Goal: Find specific page/section: Find specific page/section

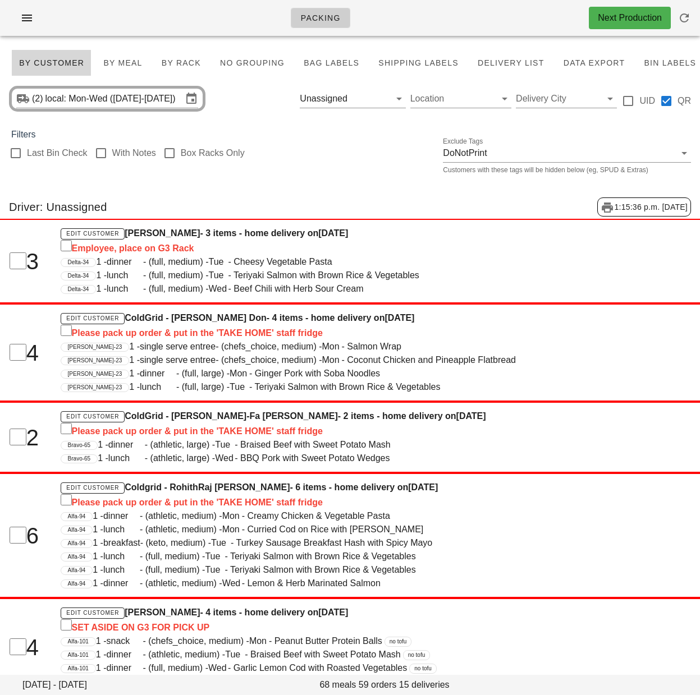
click at [369, 176] on div "Last Bin Check With Notes Box Racks Only Exclude Tags DoNotPrint Customers with…" at bounding box center [350, 159] width 700 height 36
click at [350, 199] on div "Driver: Unassigned 1:15:36 p.m. 2025-08-22" at bounding box center [350, 207] width 700 height 37
click at [335, 636] on span "1 - snack - (chefs_choice, medium) - Mon - Peanut Butter Protein Balls" at bounding box center [239, 641] width 286 height 10
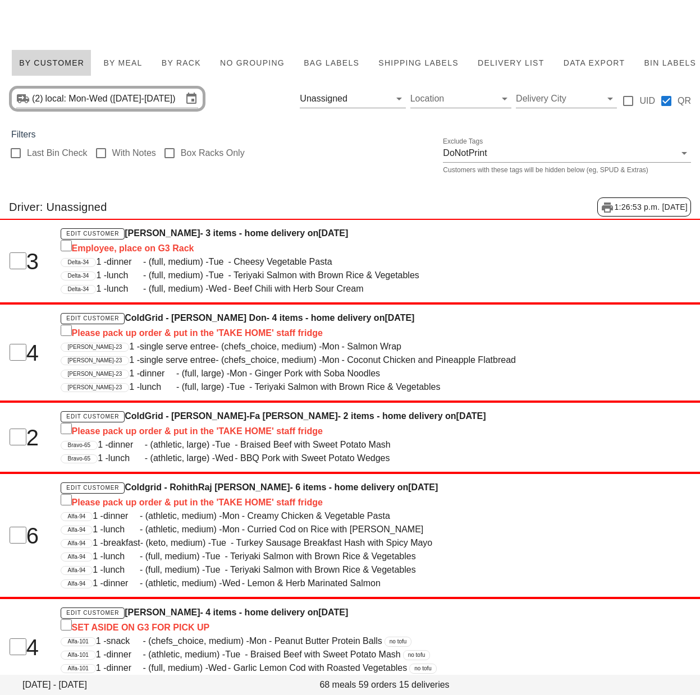
drag, startPoint x: 394, startPoint y: 329, endPoint x: 296, endPoint y: 155, distance: 200.2
click at [394, 355] on span "1 - single serve entree - (chefs_choice, medium) - Mon - Coconut Chicken and Pi…" at bounding box center [322, 360] width 387 height 10
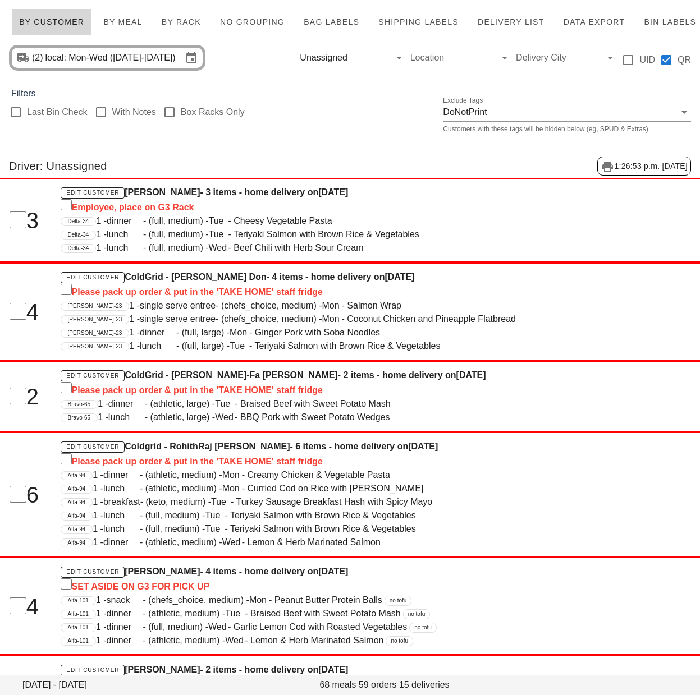
drag, startPoint x: 296, startPoint y: 155, endPoint x: 378, endPoint y: 110, distance: 93.4
click at [303, 150] on div "Driver: Unassigned 1:26:53 p.m. 2025-08-22" at bounding box center [350, 166] width 700 height 37
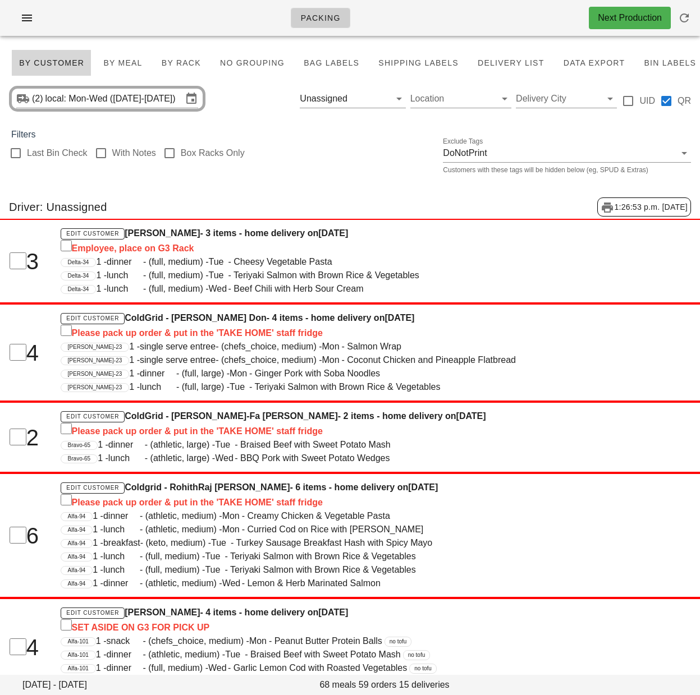
drag, startPoint x: 330, startPoint y: 137, endPoint x: 329, endPoint y: 118, distance: 19.7
click at [330, 135] on div "Filters" at bounding box center [350, 134] width 700 height 13
click at [380, 99] on button "Clear Filter by driver" at bounding box center [382, 98] width 13 height 13
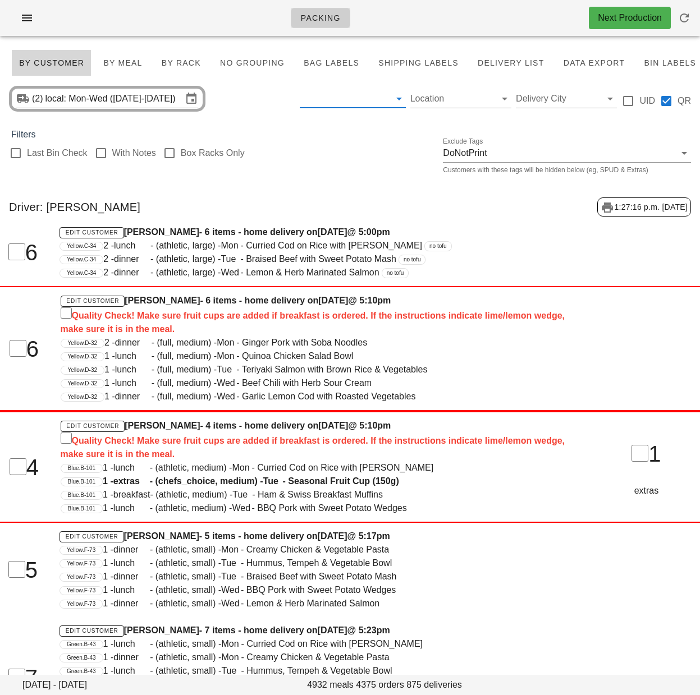
click at [347, 102] on input "text" at bounding box center [344, 99] width 88 height 18
click at [361, 103] on div "Aaron Shen Andres Nakamura Diaz Ante Ivec Antonio Junior Aruna Karunatilake Byr…" at bounding box center [384, 364] width 168 height 548
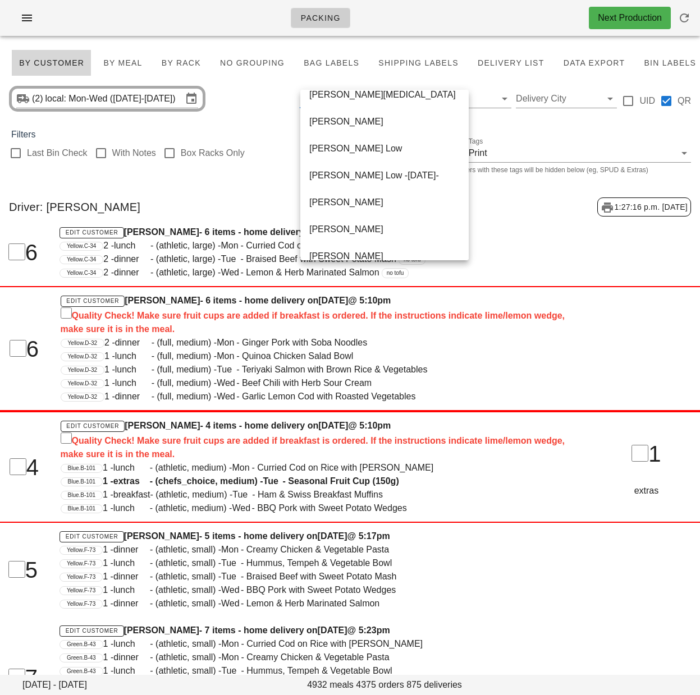
scroll to position [254, 0]
click at [386, 168] on div "Donny Low -Wednesday-" at bounding box center [384, 176] width 150 height 24
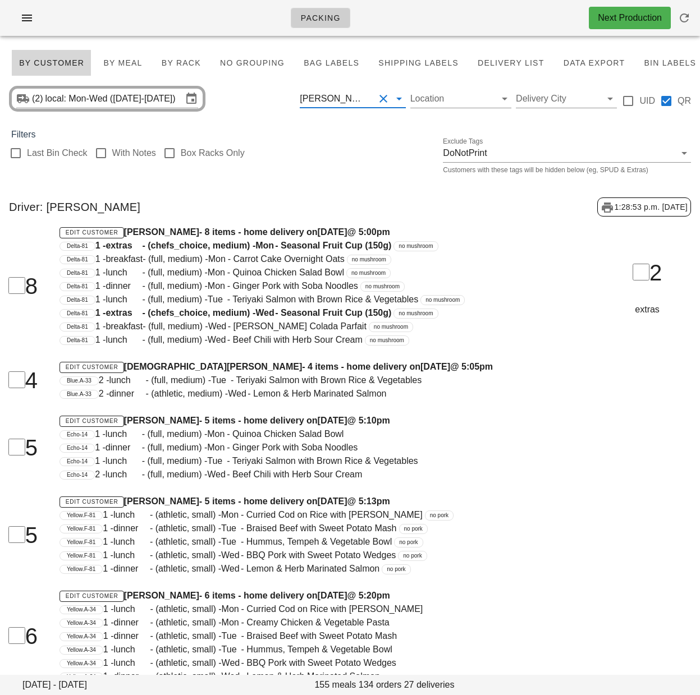
click at [600, 292] on div "2 extras" at bounding box center [646, 286] width 119 height 74
click at [356, 102] on div "Gabriel De Nicolo" at bounding box center [333, 99] width 67 height 10
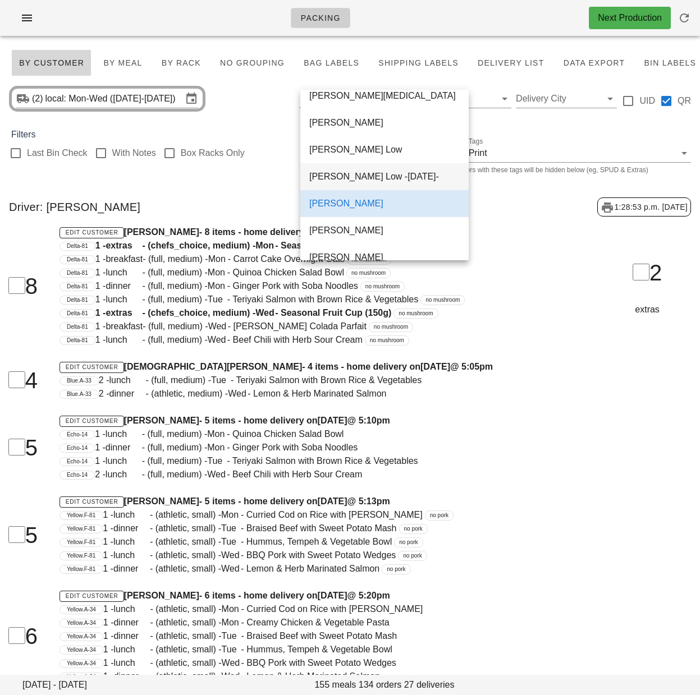
click at [378, 176] on div "Donny Low -Wednesday-" at bounding box center [384, 176] width 150 height 11
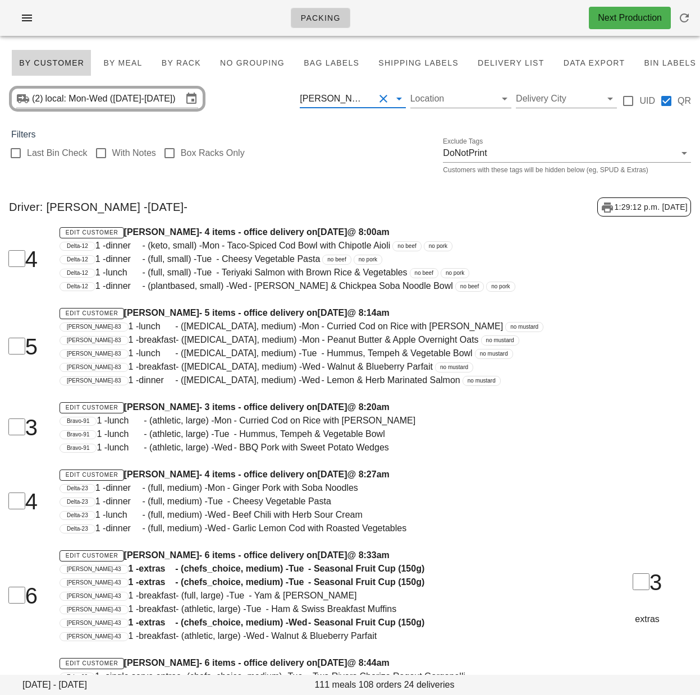
click at [534, 292] on div "Delta-12 1 - dinner - (plantbased, small) - Wed - Zucchini & Chickpea Soba Nood…" at bounding box center [319, 285] width 521 height 13
click at [696, 158] on div "Last Bin Check With Notes Box Racks Only Exclude Tags DoNotPrint Customers with…" at bounding box center [350, 159] width 700 height 36
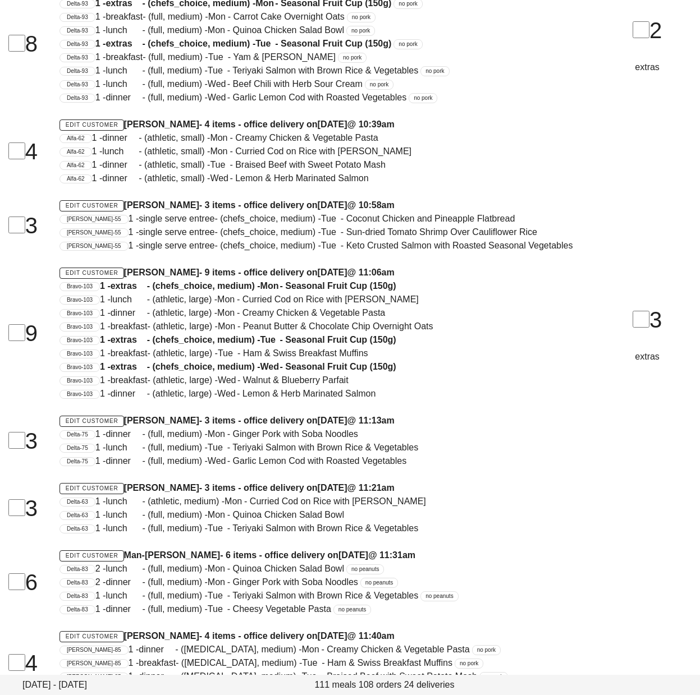
scroll to position [1693, 0]
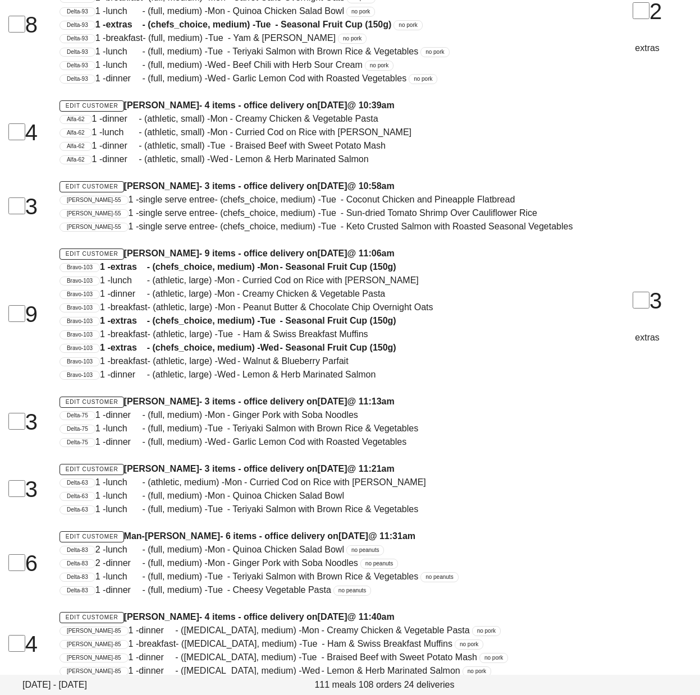
click at [533, 535] on h4 "Edit Customer Man-Ted Chan - 6 items - office delivery on Monday Aug 25 @ 11:31…" at bounding box center [319, 536] width 521 height 13
click at [528, 571] on div "Delta-83 1 - lunch - (full, medium) - Tue - Teriyaki Salmon with Brown Rice & V…" at bounding box center [319, 576] width 521 height 13
drag, startPoint x: 546, startPoint y: 396, endPoint x: 545, endPoint y: 412, distance: 15.7
click at [545, 398] on h4 "Edit Customer Jonathan Lam - 3 items - office delivery on Monday Aug 25 @ 11:13…" at bounding box center [319, 401] width 521 height 13
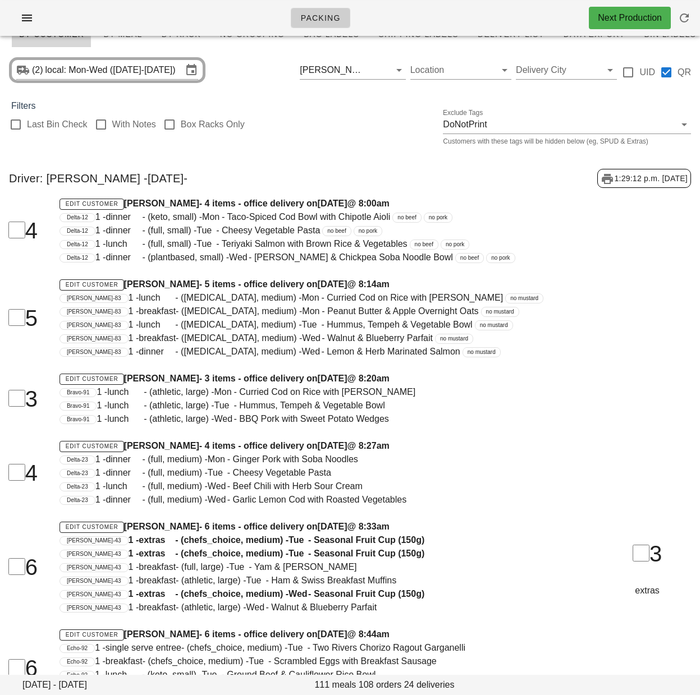
scroll to position [0, 0]
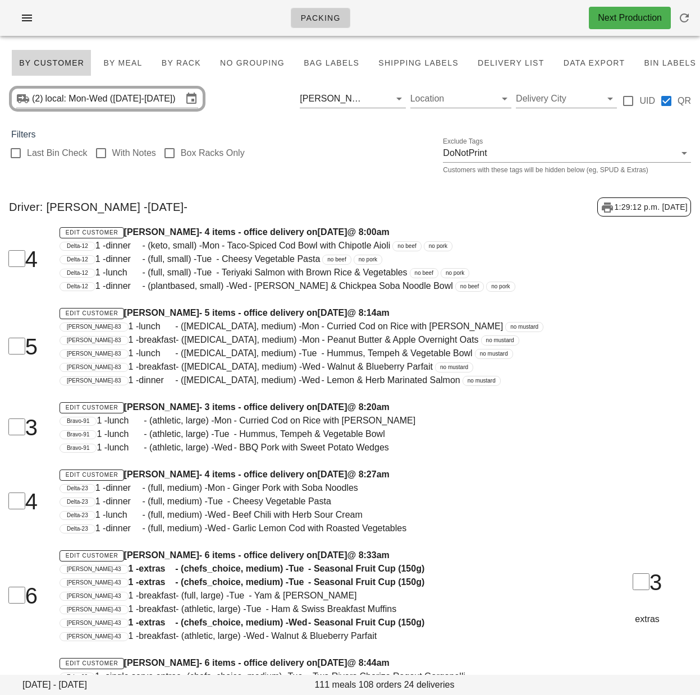
click at [356, 103] on div "Donny Low -Wednesday-" at bounding box center [333, 99] width 67 height 10
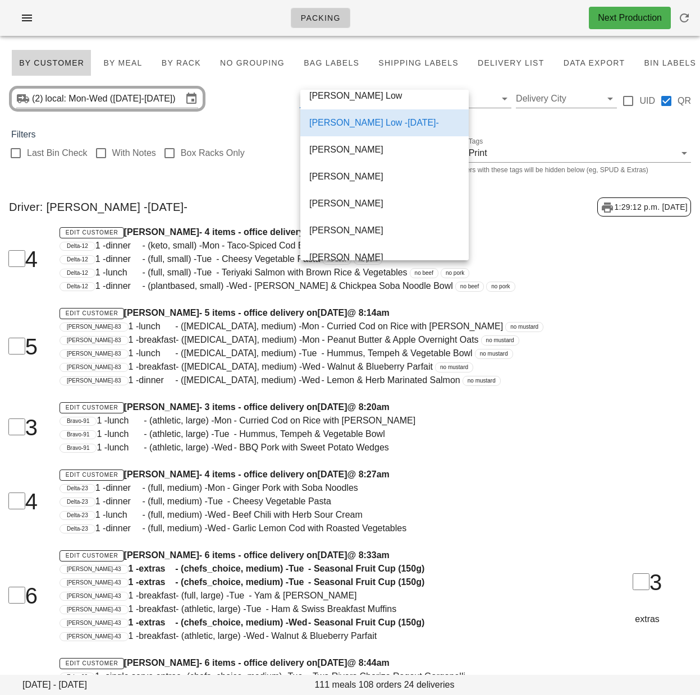
scroll to position [288, 0]
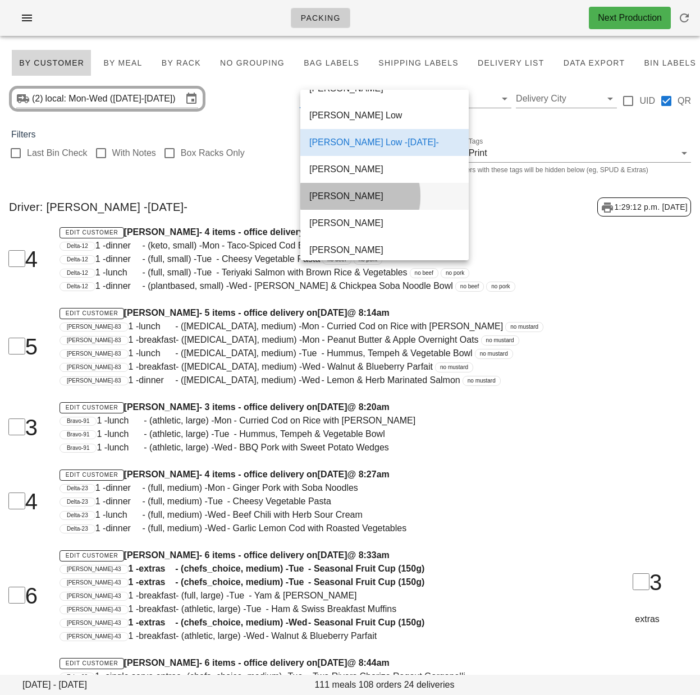
click at [370, 194] on div "Harpreet" at bounding box center [384, 196] width 150 height 11
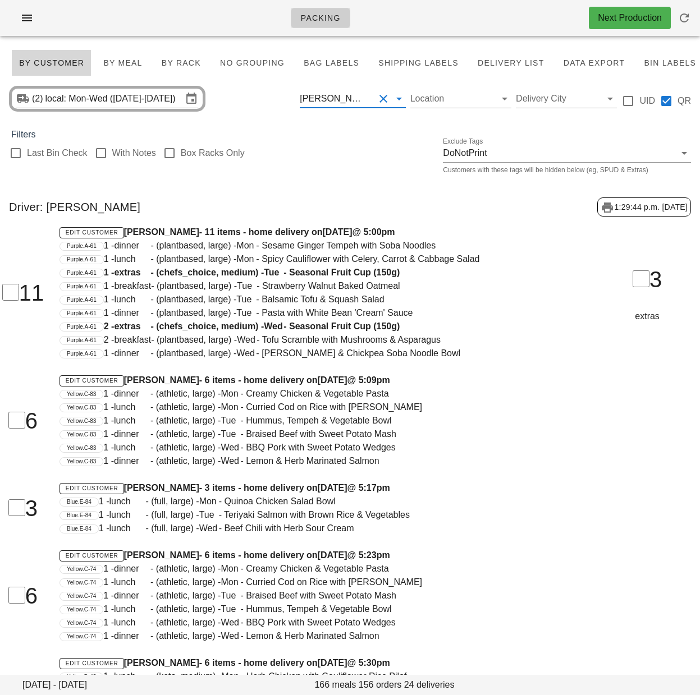
click at [270, 191] on div "Driver: Harpreet 1:29:44 p.m. 2025-08-22" at bounding box center [350, 207] width 700 height 37
click at [386, 98] on button "Clear Filter by driver" at bounding box center [382, 98] width 13 height 13
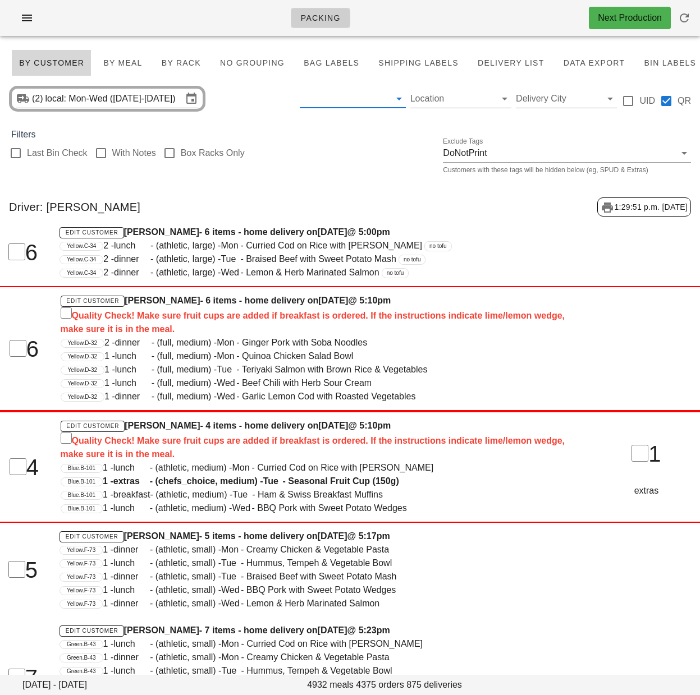
click at [443, 202] on div "Driver: Aaron Shen 1:29:51 p.m. 2025-08-22" at bounding box center [350, 207] width 700 height 37
drag, startPoint x: 355, startPoint y: 142, endPoint x: 338, endPoint y: 126, distance: 23.8
click at [355, 140] on div "Filters Last Bin Check With Notes Box Racks Only Exclude Tags DoNotPrint Custom…" at bounding box center [350, 152] width 700 height 49
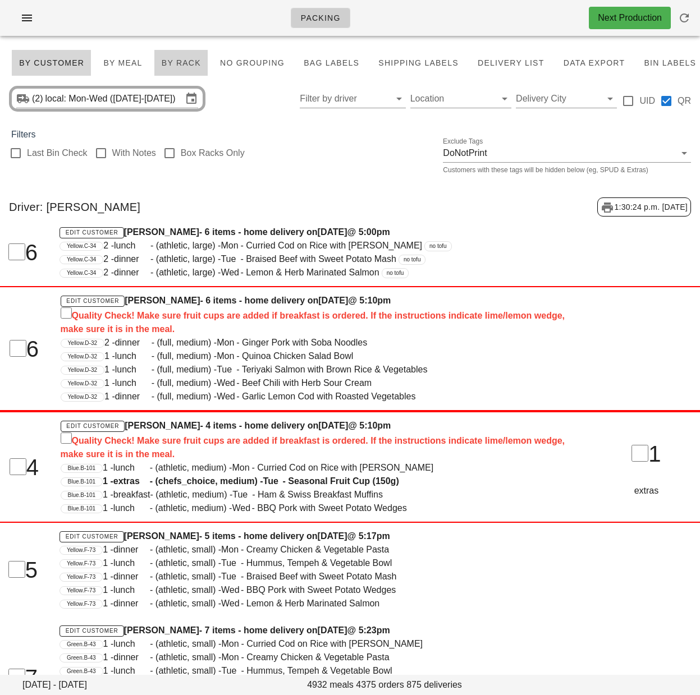
click at [192, 62] on span "By Rack" at bounding box center [181, 62] width 40 height 9
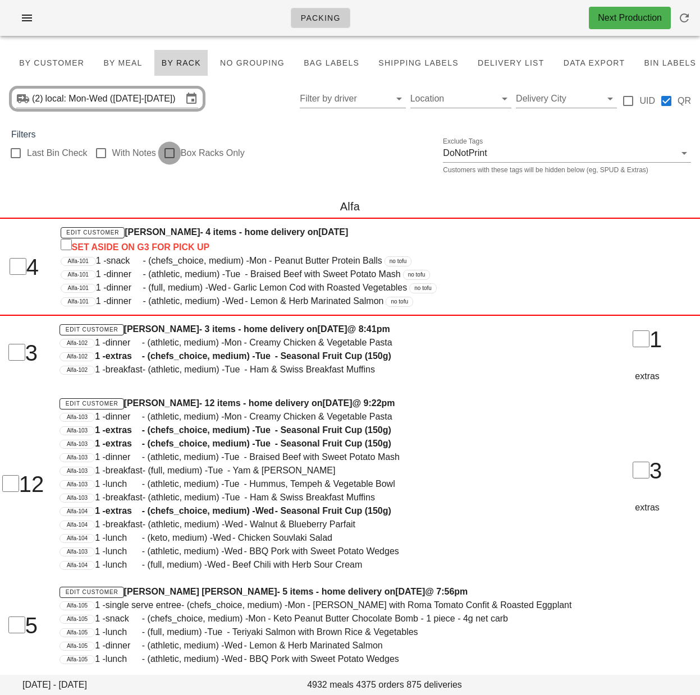
click at [177, 155] on div at bounding box center [169, 153] width 19 height 19
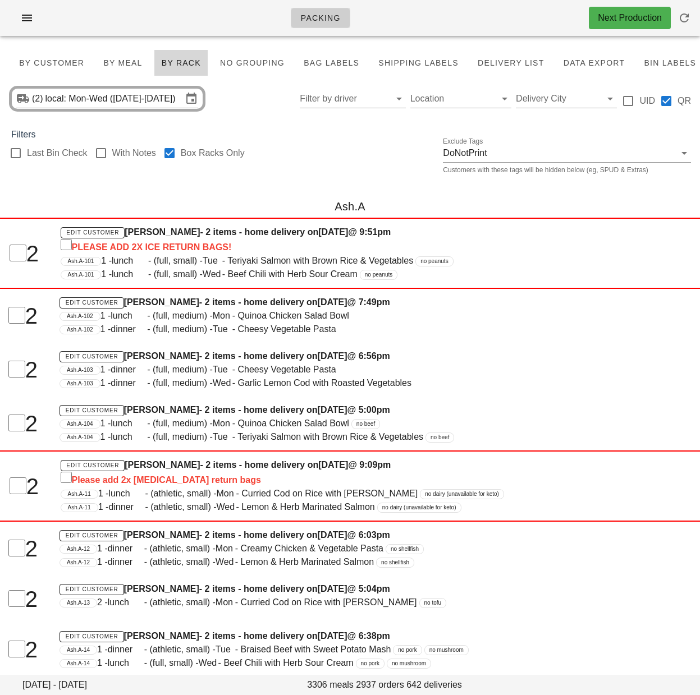
click at [233, 194] on div "Ash.A" at bounding box center [350, 207] width 700 height 36
drag, startPoint x: 392, startPoint y: 174, endPoint x: 321, endPoint y: 148, distance: 75.3
click at [392, 173] on div "Last Bin Check With Notes Box Racks Only Exclude Tags DoNotPrint Customers with…" at bounding box center [350, 159] width 700 height 36
click at [177, 153] on div at bounding box center [169, 153] width 19 height 19
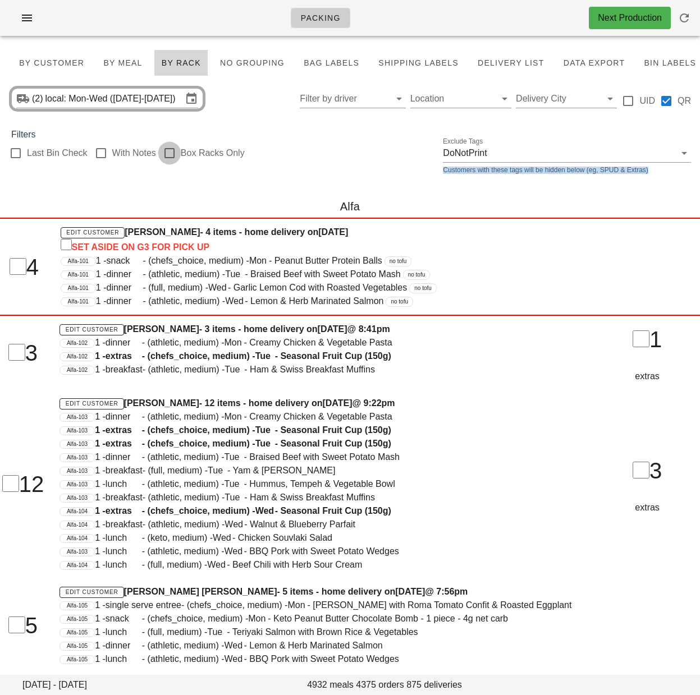
checkbox input "false"
drag, startPoint x: 342, startPoint y: 57, endPoint x: 329, endPoint y: 66, distance: 16.0
click at [342, 57] on button "Bag Labels" at bounding box center [331, 62] width 70 height 27
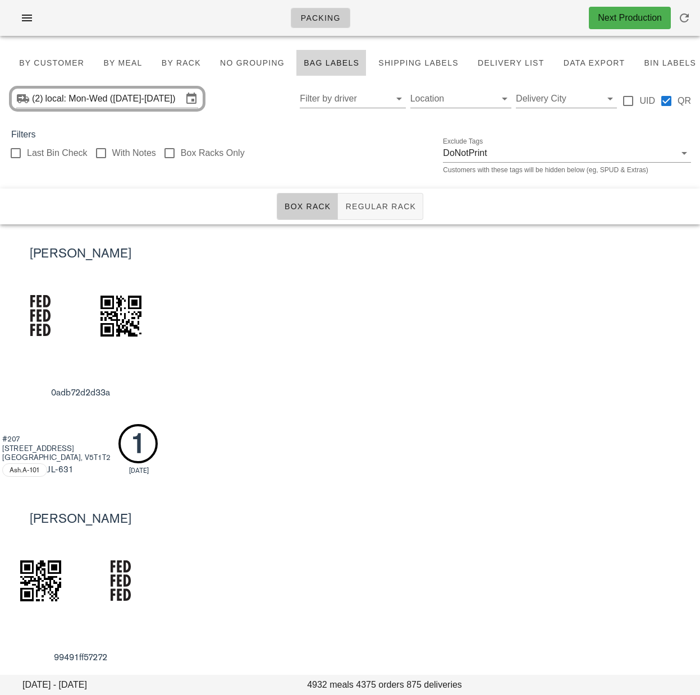
drag, startPoint x: 424, startPoint y: 388, endPoint x: 397, endPoint y: 246, distance: 143.9
click at [424, 385] on div "Shah Din 0adb72d2d33a #207 639 8th Ave E Vancouver, V5T1T2 Ash.A-101 JL -631 1 …" at bounding box center [350, 356] width 700 height 265
click at [390, 210] on span "Regular Rack" at bounding box center [379, 206] width 71 height 9
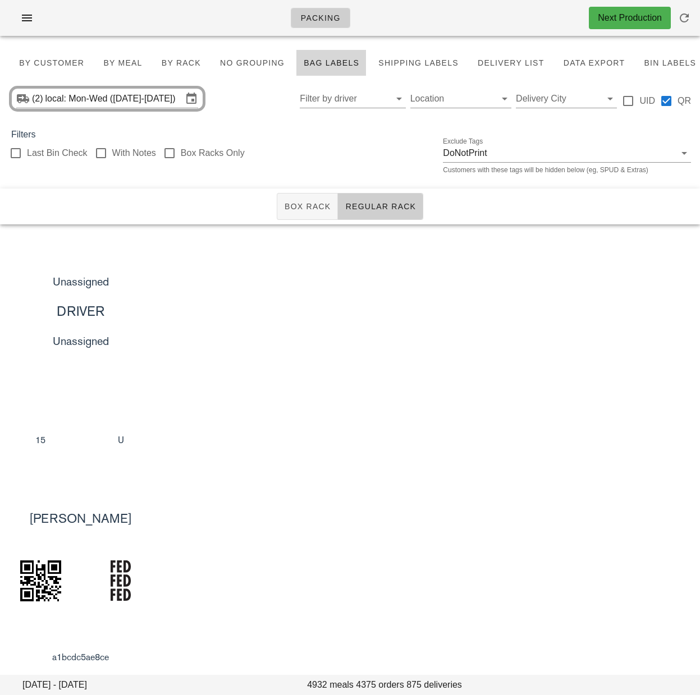
click at [357, 280] on div "Unassigned DRIVER Unassigned 15 U" at bounding box center [350, 356] width 700 height 265
click at [394, 375] on div "Unassigned DRIVER Unassigned 15 U" at bounding box center [350, 356] width 700 height 265
drag, startPoint x: 290, startPoint y: 208, endPoint x: 22, endPoint y: 116, distance: 283.5
click at [290, 208] on span "Box Rack" at bounding box center [307, 206] width 47 height 9
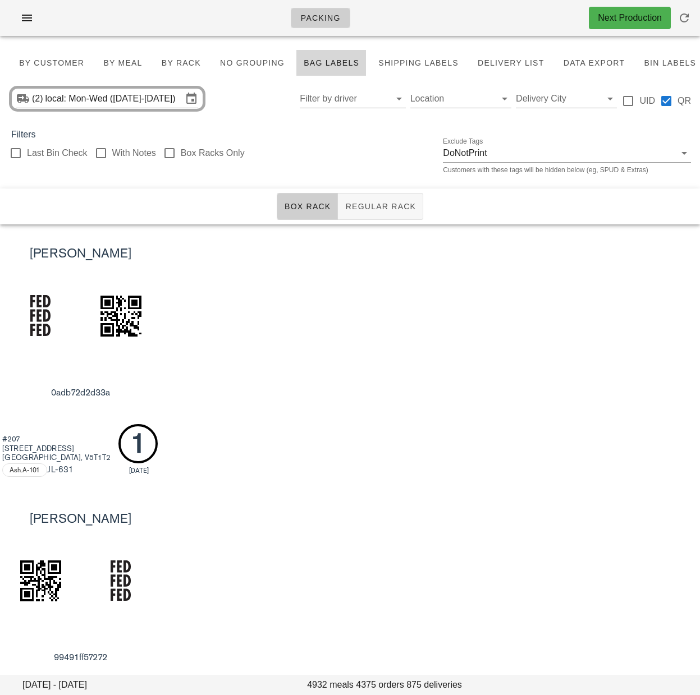
click at [361, 318] on div "Shah Din 0adb72d2d33a #207 [STREET_ADDRESS] JL -631 1 [DATE]" at bounding box center [350, 356] width 700 height 265
click at [59, 66] on span "By Customer" at bounding box center [52, 62] width 66 height 9
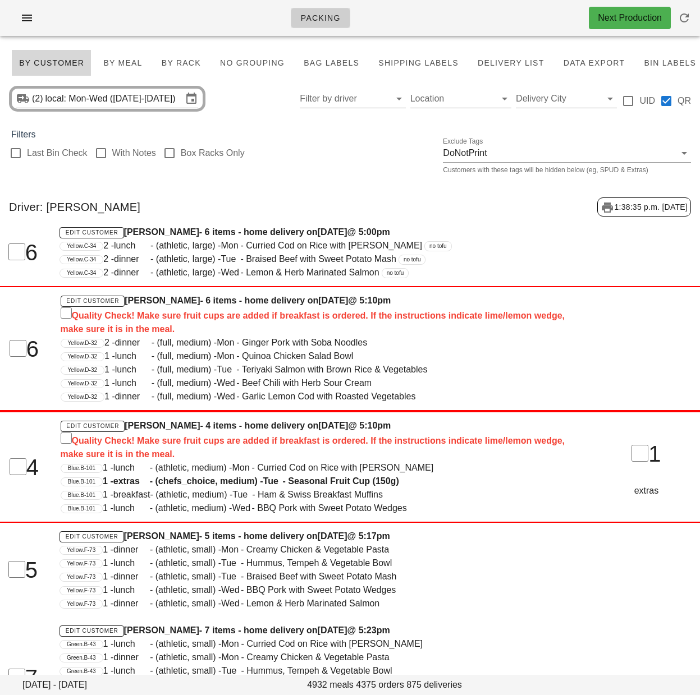
click at [226, 114] on div "(2) local: Mon-Wed (Aug 25-Aug 27) Filter by driver Location Delivery City UID …" at bounding box center [350, 99] width 700 height 36
click at [166, 104] on input "local: Mon-Wed (Aug 25-Aug 27)" at bounding box center [113, 99] width 137 height 18
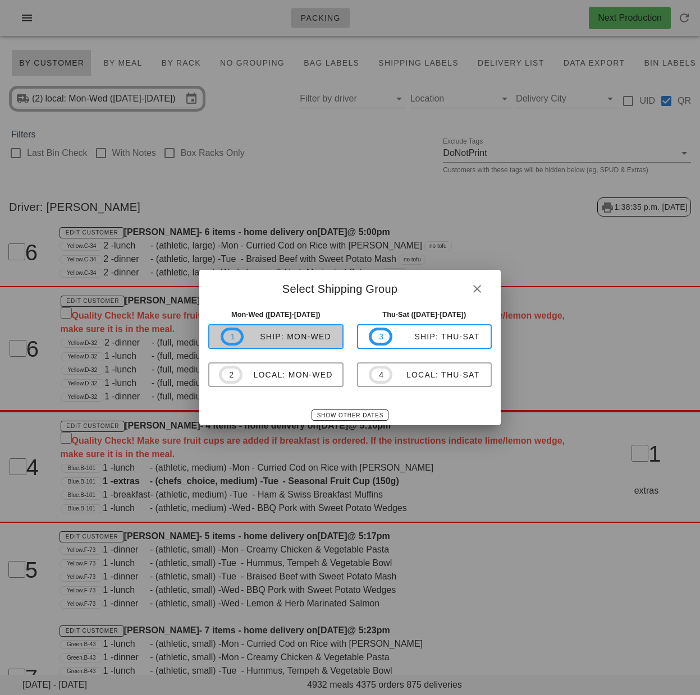
click at [322, 343] on span "1 ship: Mon-Wed" at bounding box center [275, 337] width 111 height 18
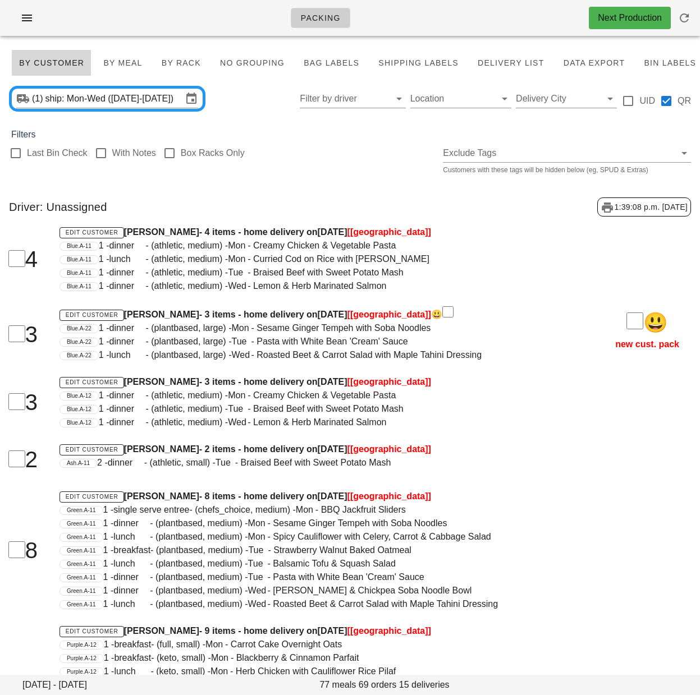
click at [477, 468] on div "Ash.A-11 2 - dinner - (athletic, small) - Tue - Braised Beef with Sweet Potato …" at bounding box center [319, 462] width 521 height 13
drag, startPoint x: 314, startPoint y: 164, endPoint x: 338, endPoint y: 143, distance: 32.2
click at [314, 164] on div "Last Bin Check With Notes Box Racks Only Exclude Tags Customers with these tags…" at bounding box center [350, 159] width 700 height 36
click at [342, 103] on input "Filter by driver" at bounding box center [344, 99] width 88 height 18
drag, startPoint x: 339, startPoint y: 112, endPoint x: 337, endPoint y: 118, distance: 6.3
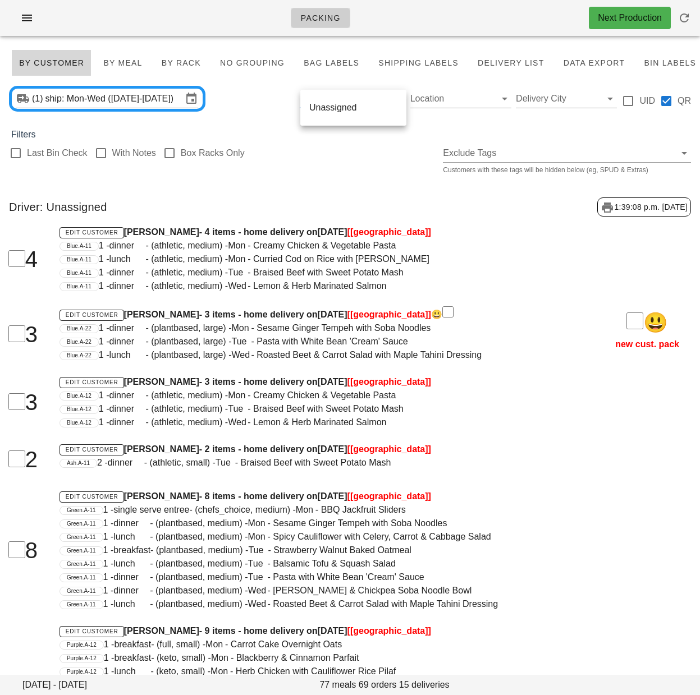
click at [339, 112] on div "Unassigned" at bounding box center [353, 107] width 88 height 11
drag, startPoint x: 337, startPoint y: 154, endPoint x: 430, endPoint y: 212, distance: 109.6
click at [338, 154] on div "Last Bin Check With Notes Box Racks Only Exclude Tags Customers with these tags…" at bounding box center [350, 159] width 700 height 36
click at [322, 172] on div "Last Bin Check With Notes Box Racks Only Exclude Tags Customers with these tags…" at bounding box center [350, 159] width 700 height 36
click at [325, 60] on span "Bag Labels" at bounding box center [331, 62] width 56 height 9
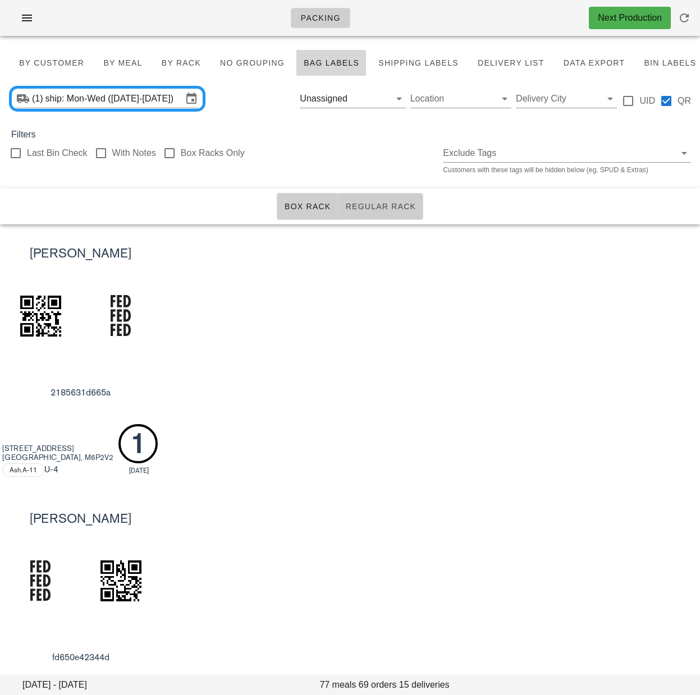
click at [371, 203] on span "Regular Rack" at bounding box center [379, 206] width 71 height 9
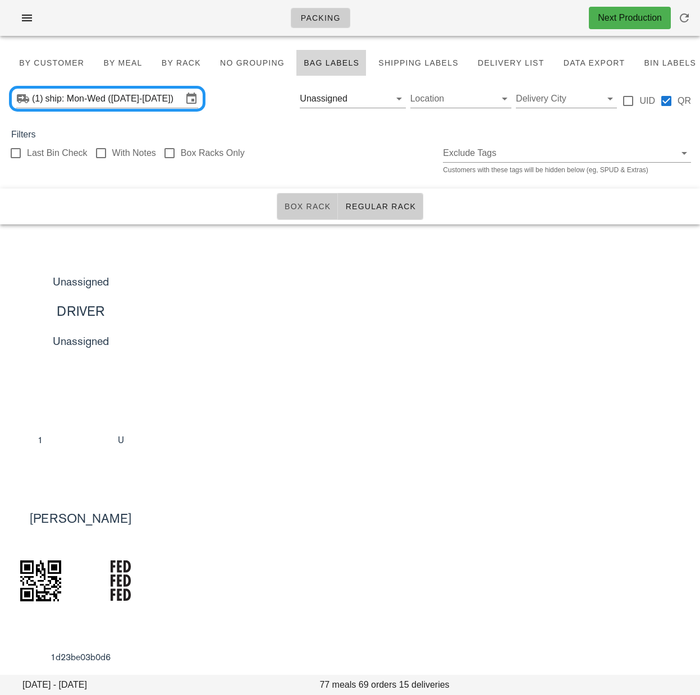
click at [302, 205] on span "Box Rack" at bounding box center [307, 206] width 47 height 9
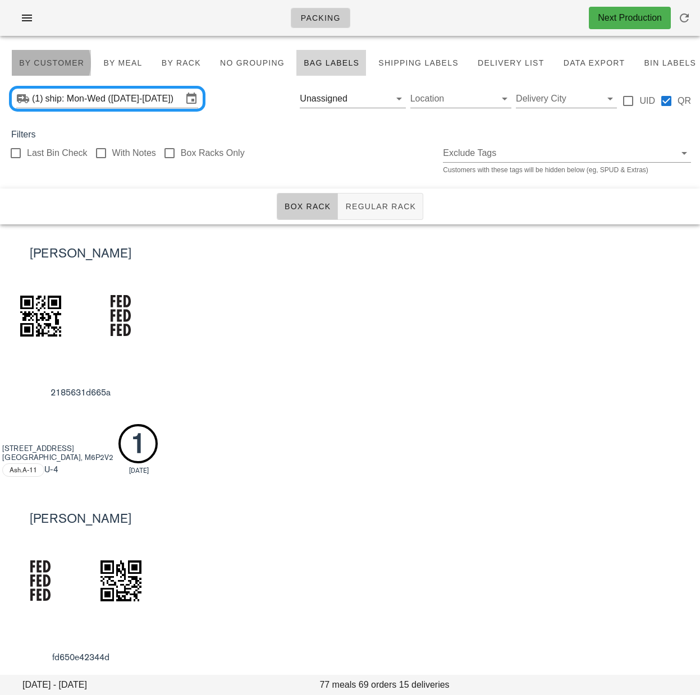
click at [45, 62] on span "By Customer" at bounding box center [52, 62] width 66 height 9
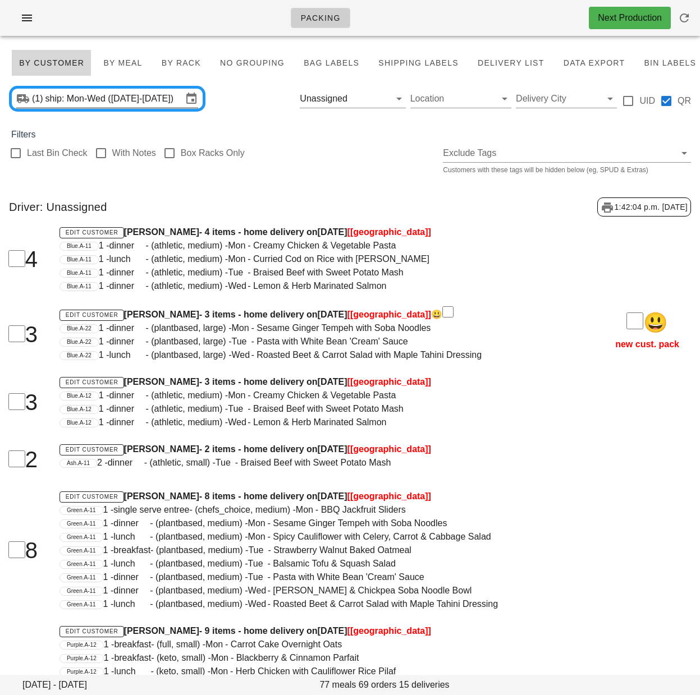
click at [96, 96] on input "ship: Mon-Wed (Aug 25-Aug 27)" at bounding box center [113, 99] width 137 height 18
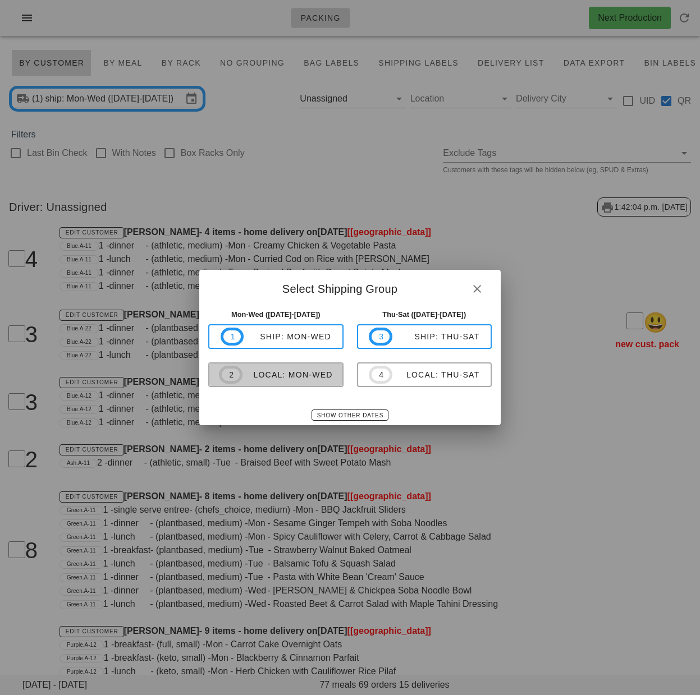
click at [323, 376] on div "local: Mon-Wed" at bounding box center [287, 374] width 90 height 9
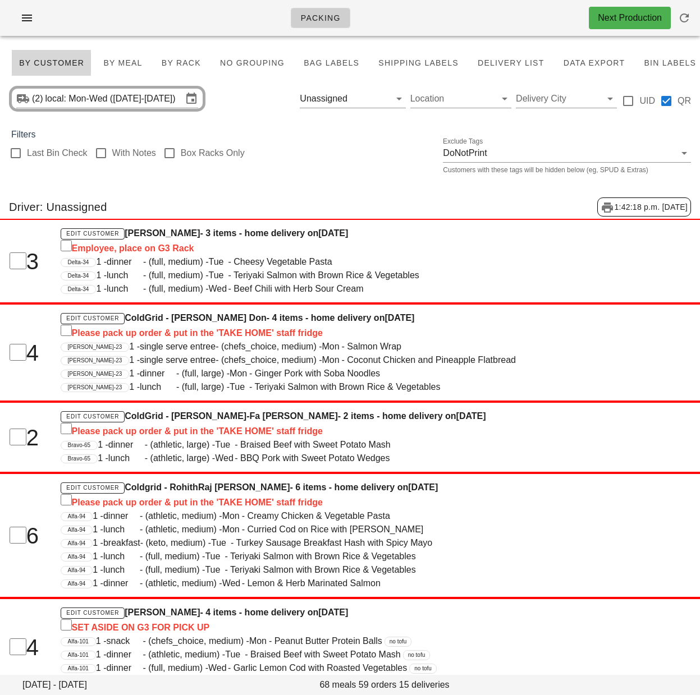
click at [272, 144] on div "Last Bin Check With Notes Box Racks Only Exclude Tags DoNotPrint Customers with…" at bounding box center [350, 159] width 700 height 36
click at [383, 96] on button "Clear Filter by driver" at bounding box center [382, 98] width 13 height 13
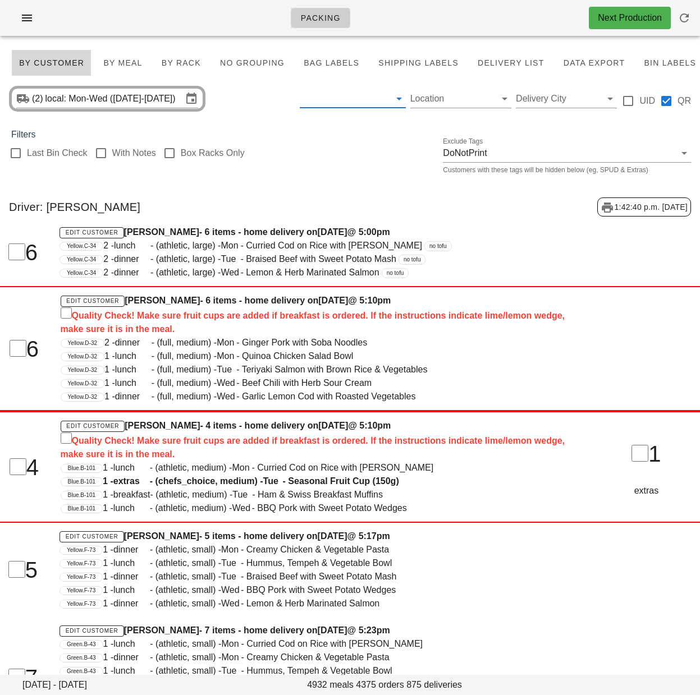
click at [301, 152] on div "Last Bin Check With Notes Box Racks Only Exclude Tags DoNotPrint Customers with…" at bounding box center [350, 159] width 700 height 36
click at [15, 154] on div at bounding box center [15, 153] width 19 height 19
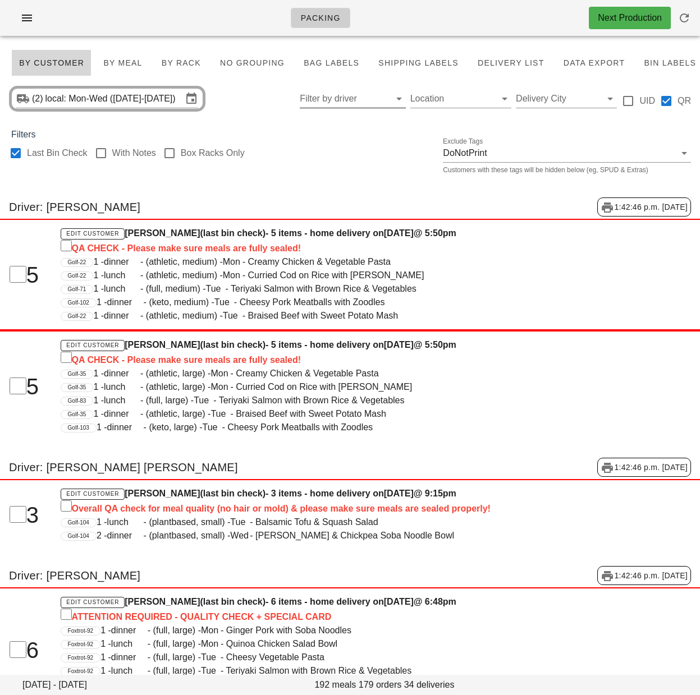
checkbox input "true"
click at [185, 67] on span "By Rack" at bounding box center [181, 62] width 40 height 9
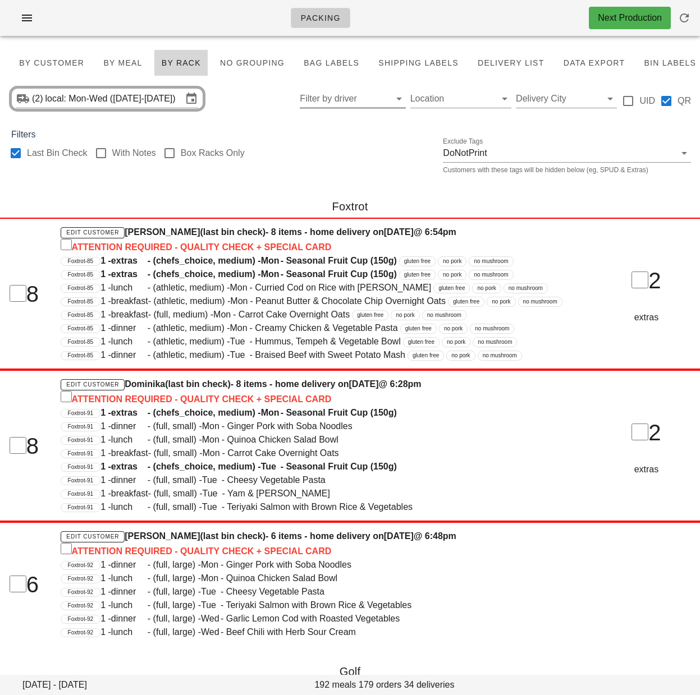
drag, startPoint x: 282, startPoint y: 205, endPoint x: 265, endPoint y: 121, distance: 85.7
click at [282, 204] on div "Foxtrot" at bounding box center [350, 207] width 700 height 36
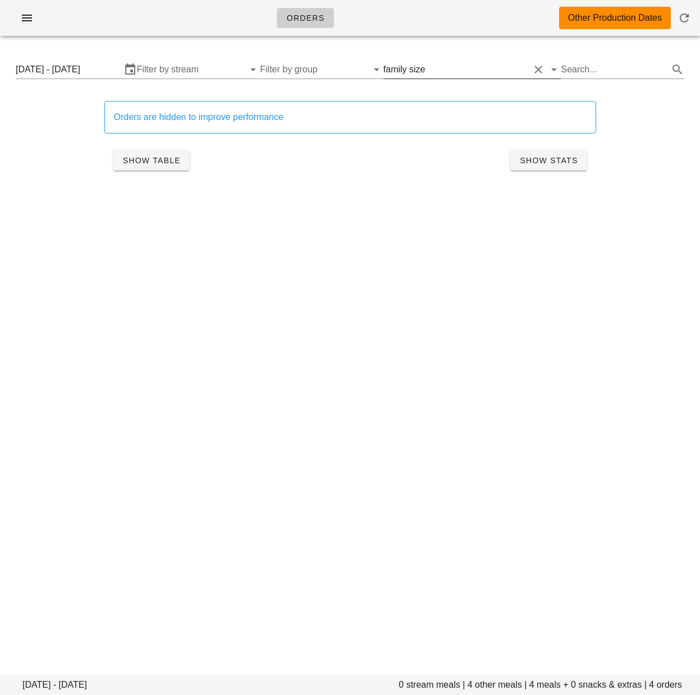
click at [429, 72] on input "text" at bounding box center [478, 70] width 102 height 18
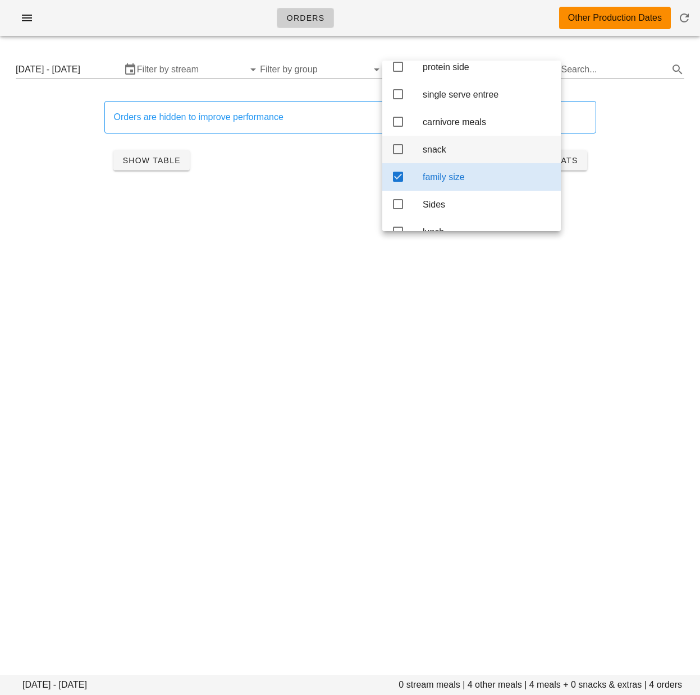
click at [401, 156] on icon at bounding box center [397, 149] width 13 height 13
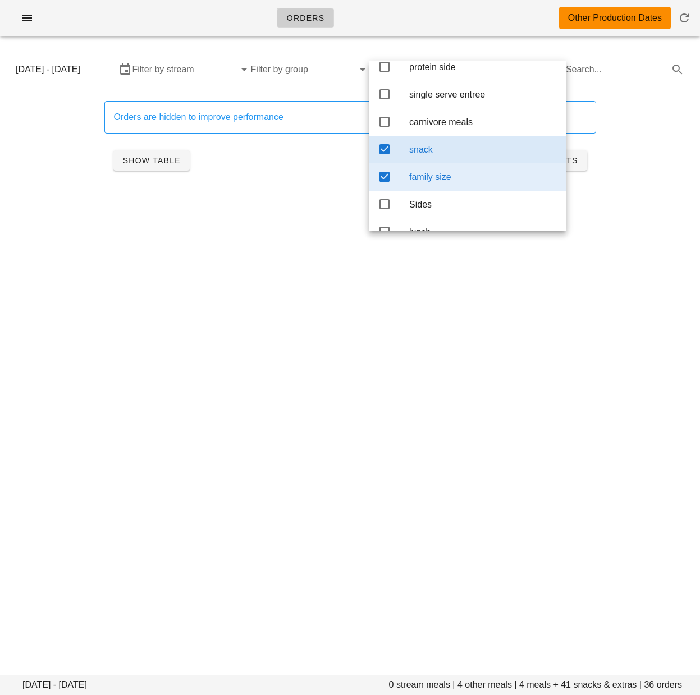
drag, startPoint x: 384, startPoint y: 180, endPoint x: 370, endPoint y: 179, distance: 14.0
click at [384, 180] on icon at bounding box center [384, 176] width 13 height 13
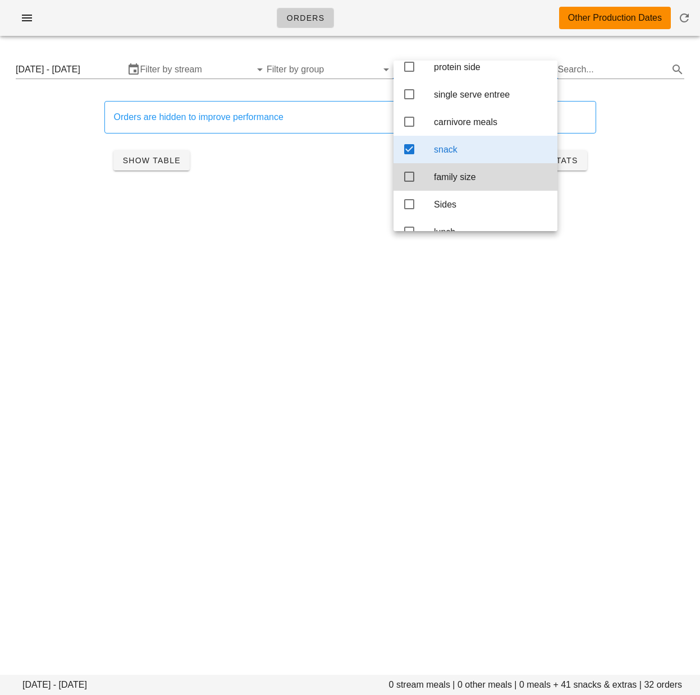
click at [80, 145] on div "Orders are hidden to improve performance Show Table Show Stats" at bounding box center [350, 140] width 686 height 104
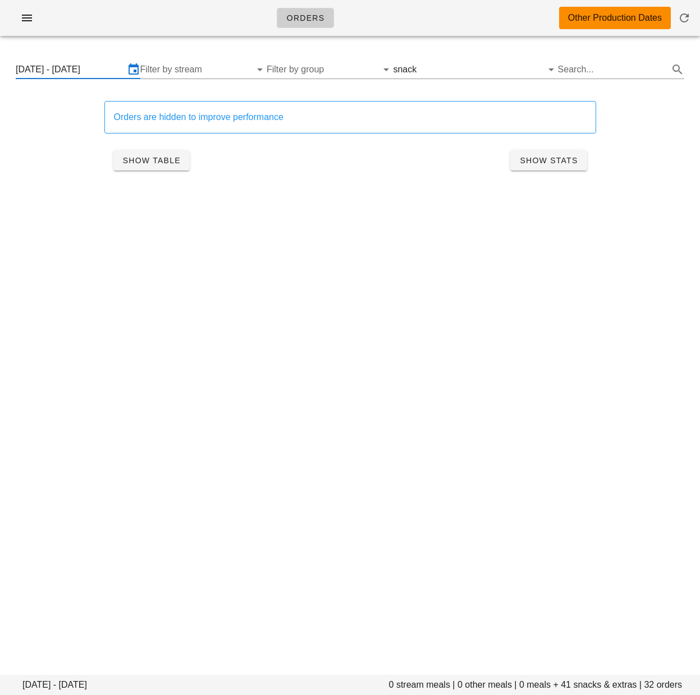
drag, startPoint x: 90, startPoint y: 75, endPoint x: 116, endPoint y: 93, distance: 31.4
click at [90, 75] on input "[DATE] - [DATE]" at bounding box center [70, 70] width 109 height 18
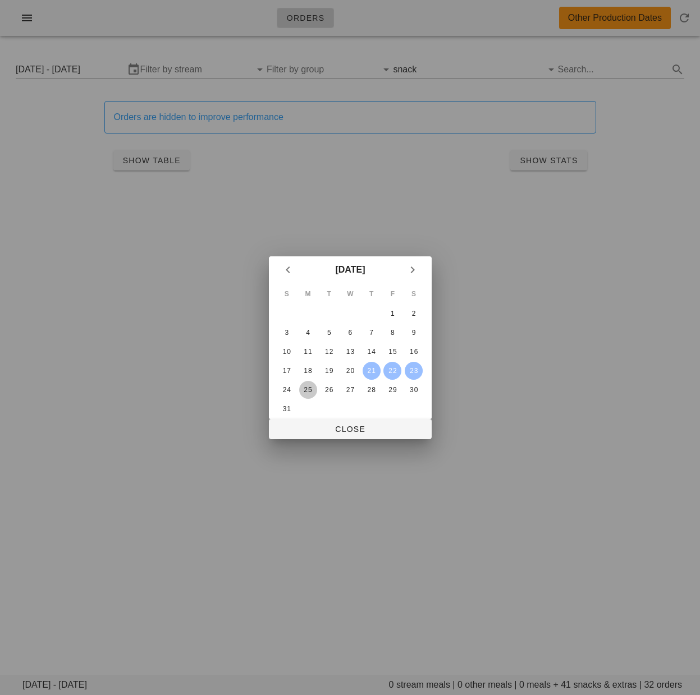
click at [306, 387] on div "25" at bounding box center [307, 390] width 18 height 8
click at [352, 386] on div "27" at bounding box center [350, 390] width 18 height 8
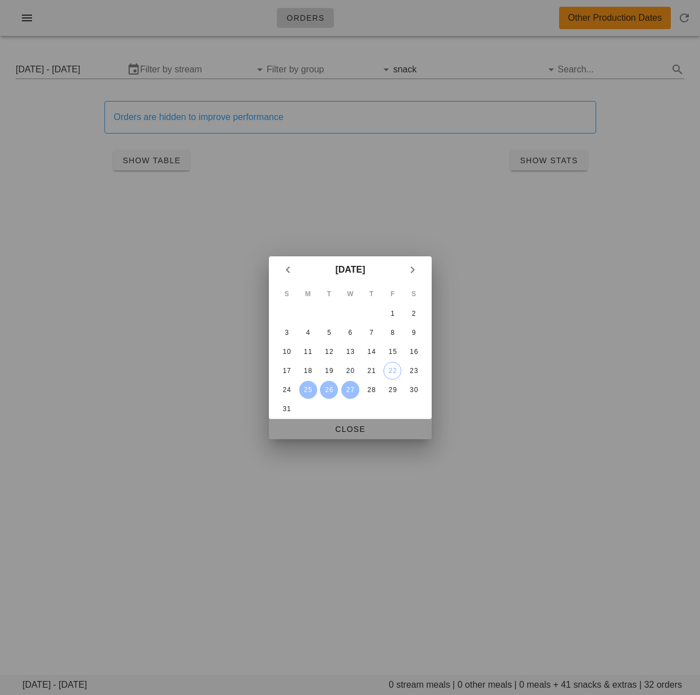
drag, startPoint x: 378, startPoint y: 429, endPoint x: 338, endPoint y: 421, distance: 40.7
click at [378, 429] on span "Close" at bounding box center [350, 429] width 145 height 9
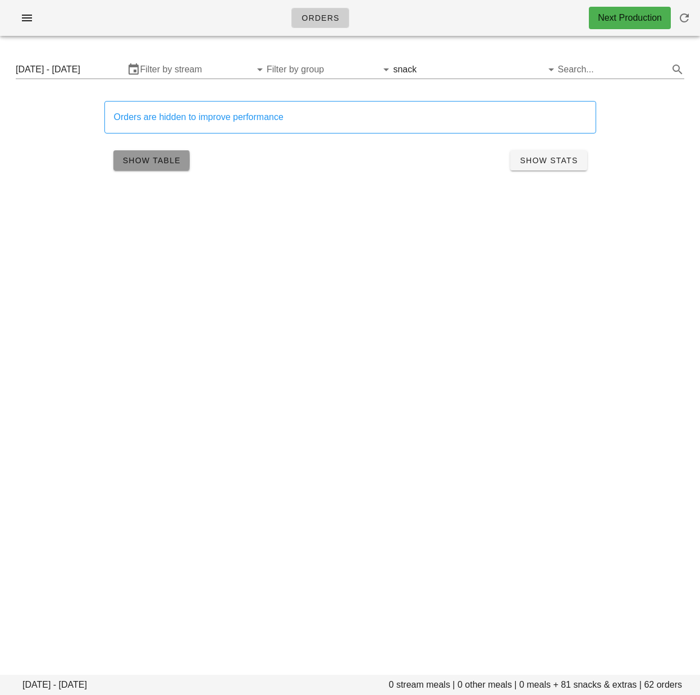
click at [137, 166] on button "Show Table" at bounding box center [151, 160] width 76 height 20
